Goal: Task Accomplishment & Management: Complete application form

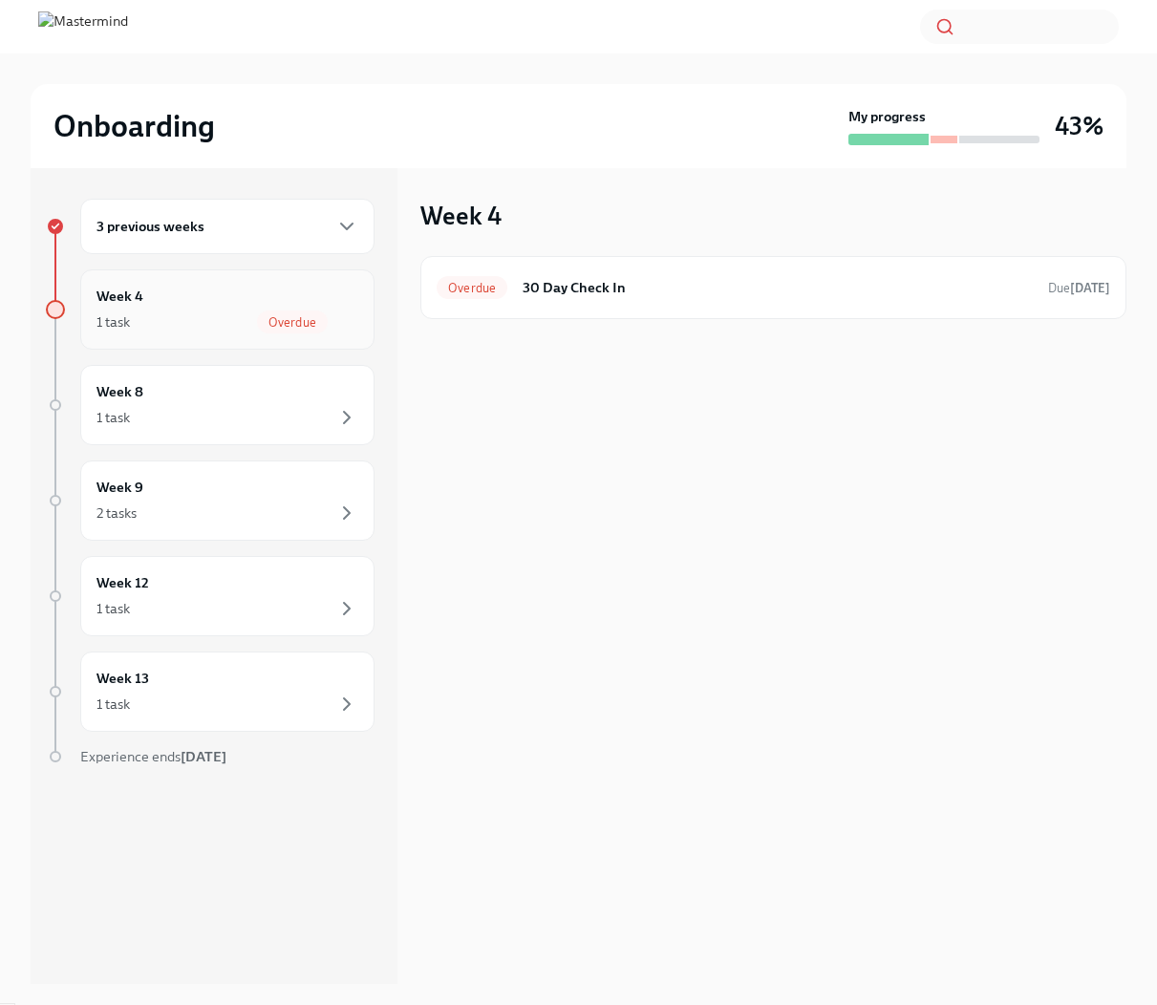
click at [301, 329] on div "Overdue" at bounding box center [292, 321] width 71 height 23
click at [972, 297] on h6 "30 Day Check In" at bounding box center [777, 287] width 510 height 21
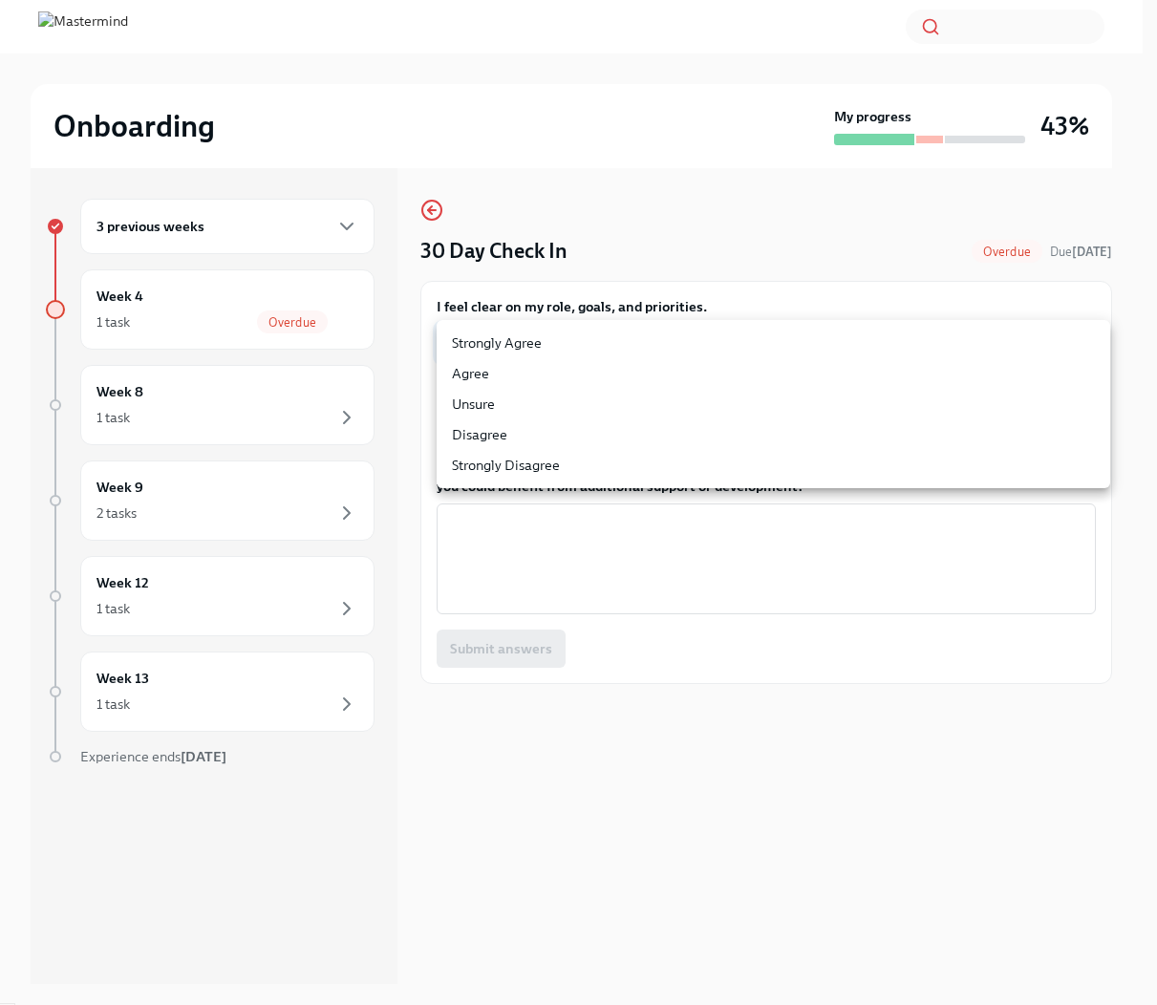
click at [658, 346] on body "Onboarding My progress 43% 3 previous weeks Week 4 1 task Overdue Week 8 1 task…" at bounding box center [578, 518] width 1157 height 1037
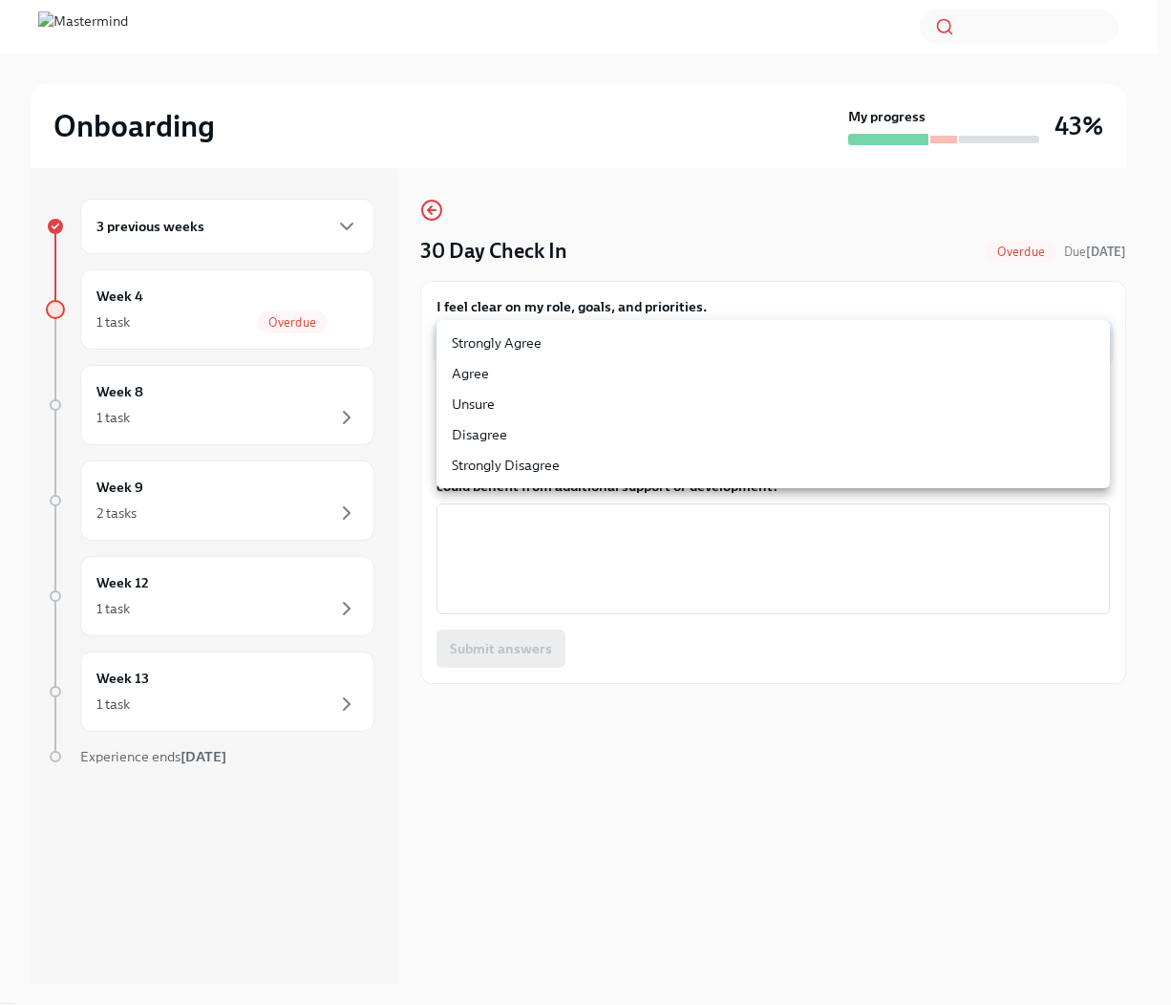
click at [651, 344] on li "Strongly Agree" at bounding box center [773, 343] width 673 height 31
type input "OJt3sJOEZ"
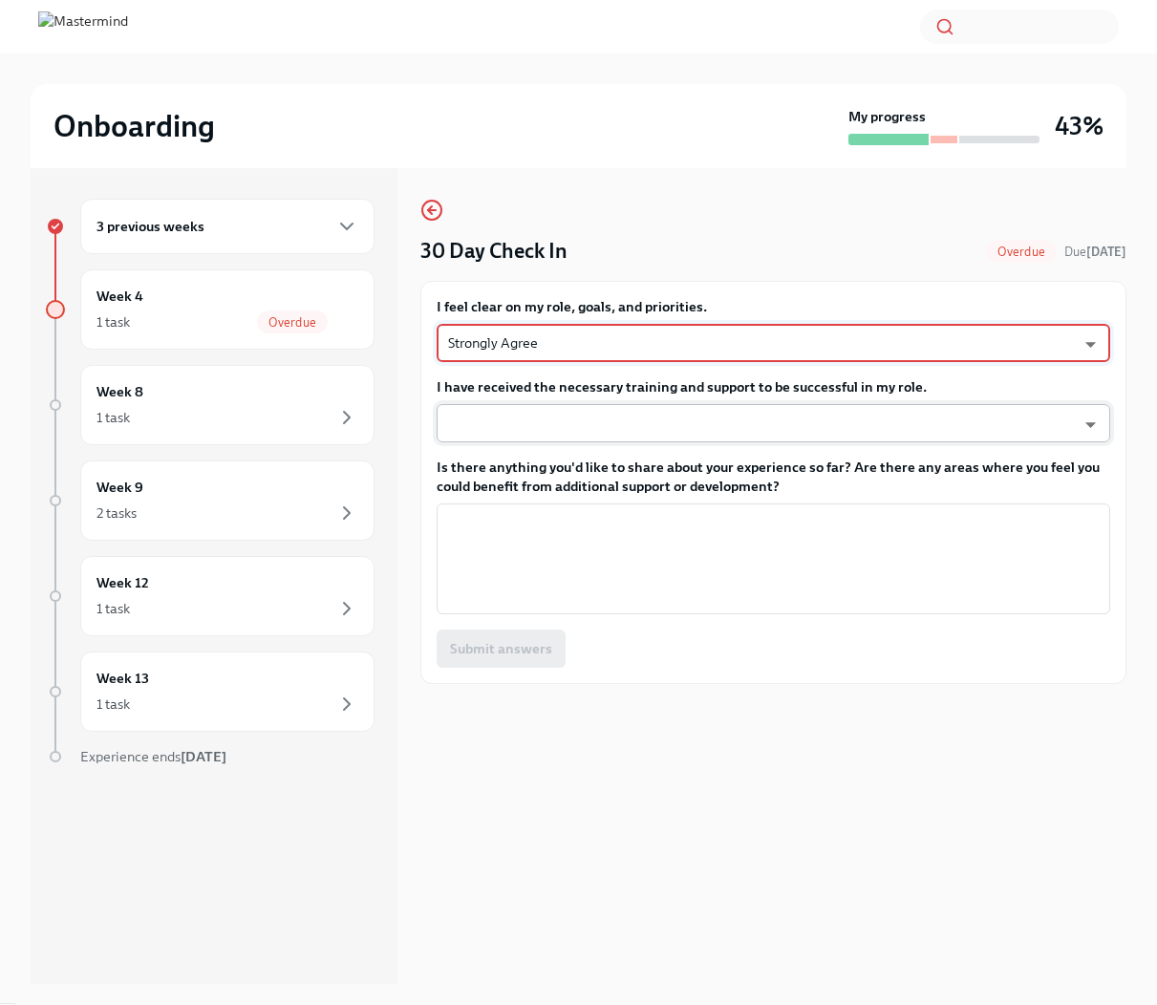
click at [625, 419] on body "Onboarding My progress 43% 3 previous weeks Week 4 1 task Overdue Week 8 1 task…" at bounding box center [578, 518] width 1157 height 1037
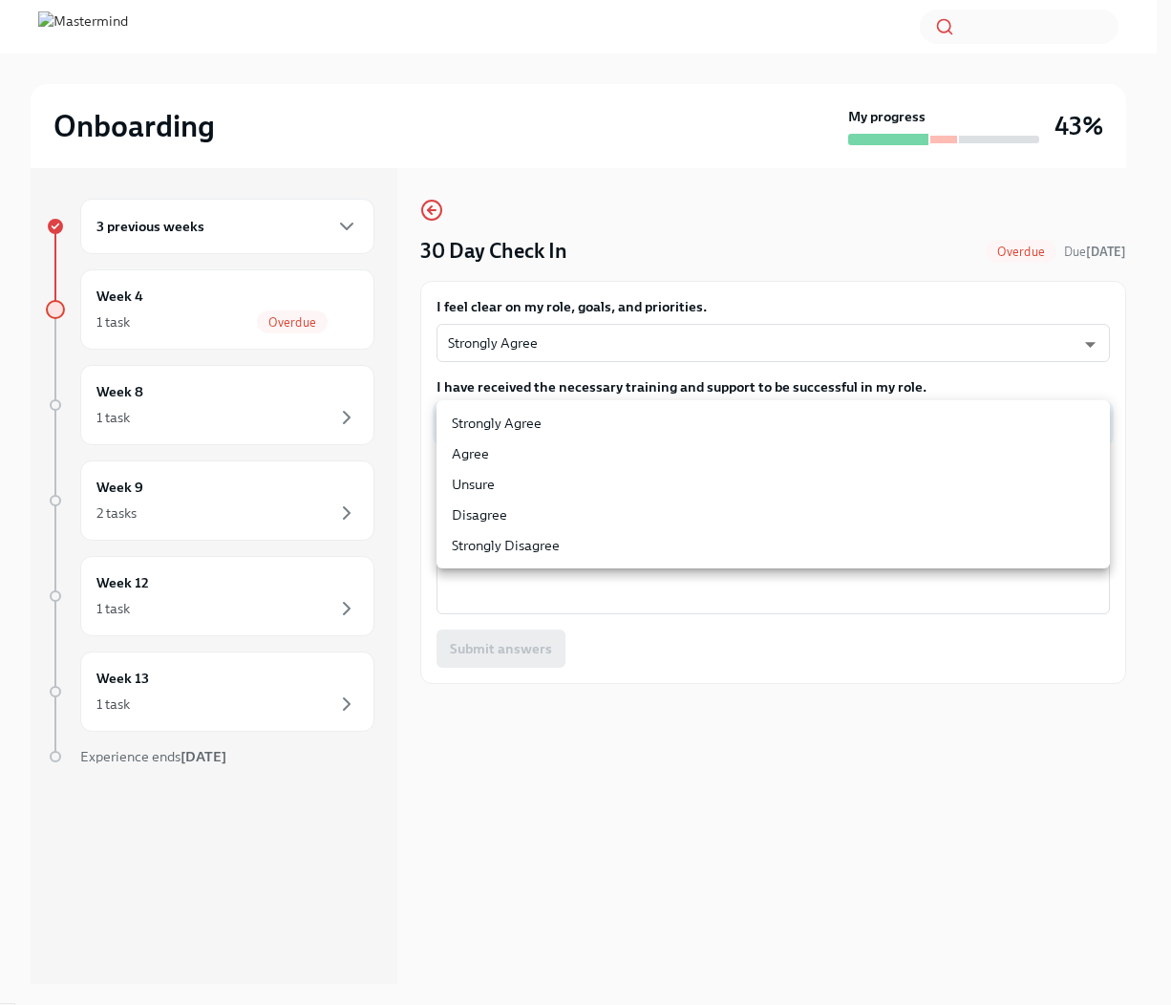
click at [620, 433] on li "Strongly Agree" at bounding box center [773, 423] width 673 height 31
type input "OJt3sJOEZ"
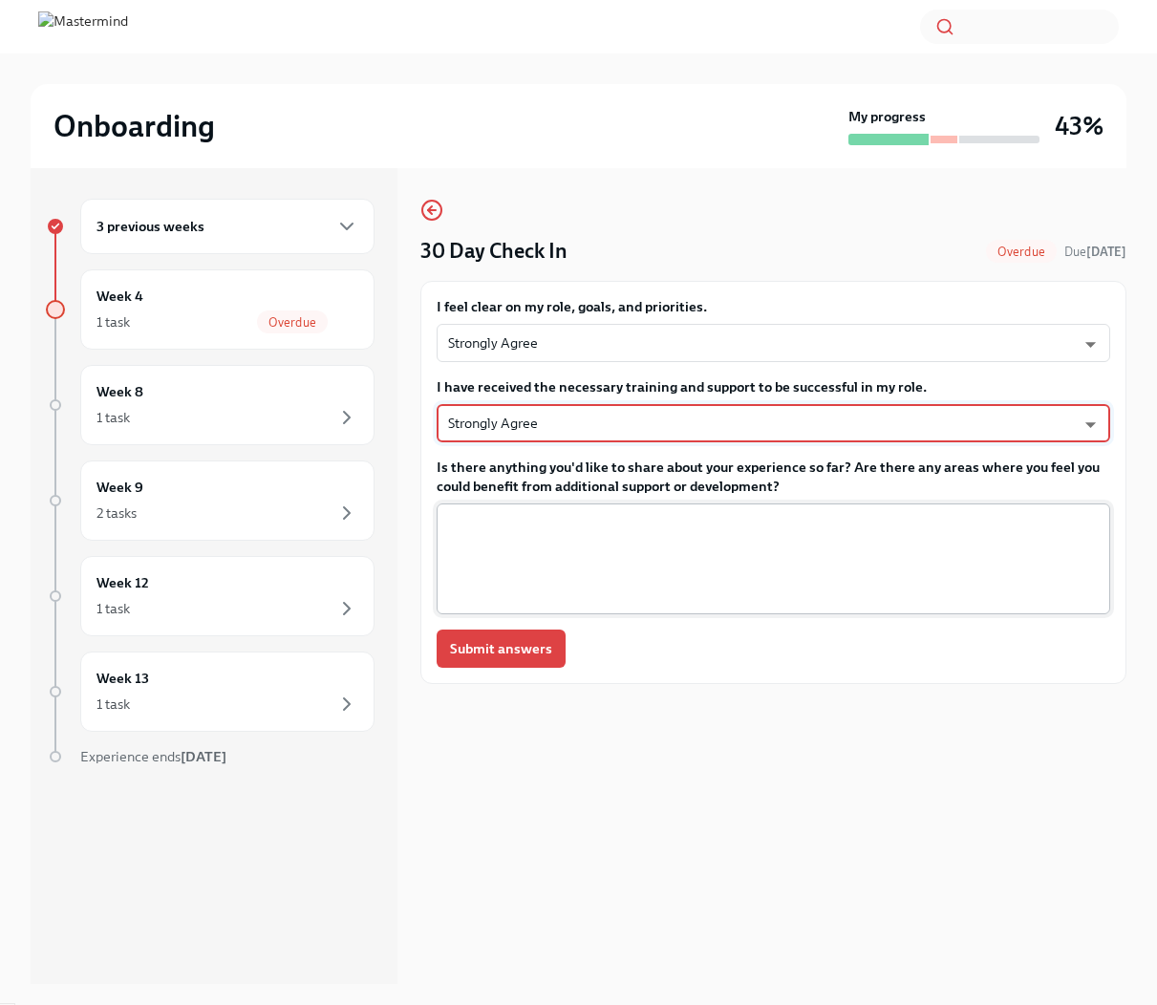
click at [510, 572] on textarea "Is there anything you'd like to share about your experience so far? Are there a…" at bounding box center [773, 559] width 650 height 92
